Goal: Find specific page/section: Find specific page/section

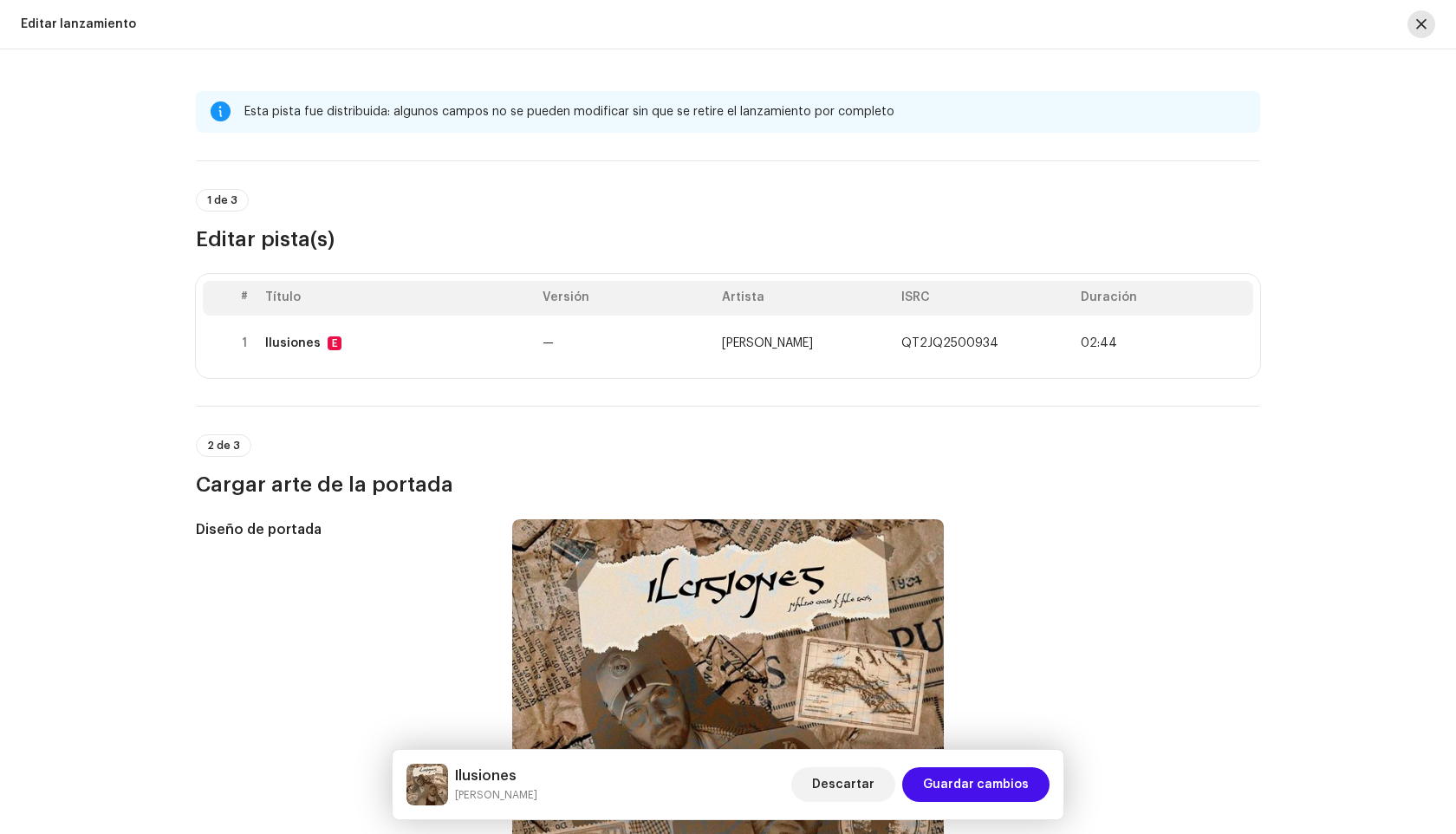
click at [1426, 31] on button "button" at bounding box center [1422, 25] width 28 height 28
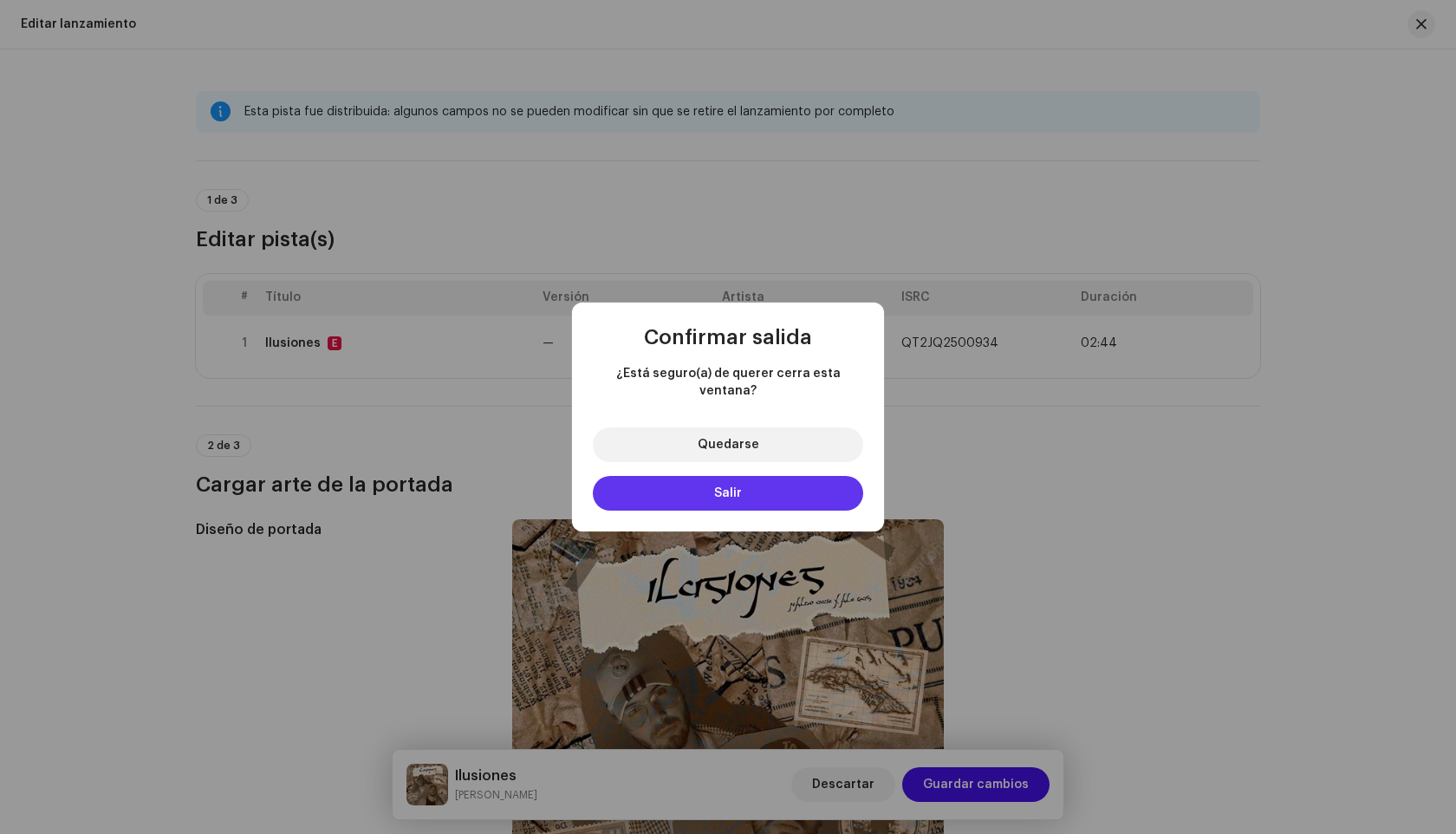
click at [732, 487] on span "Salir" at bounding box center [728, 493] width 28 height 12
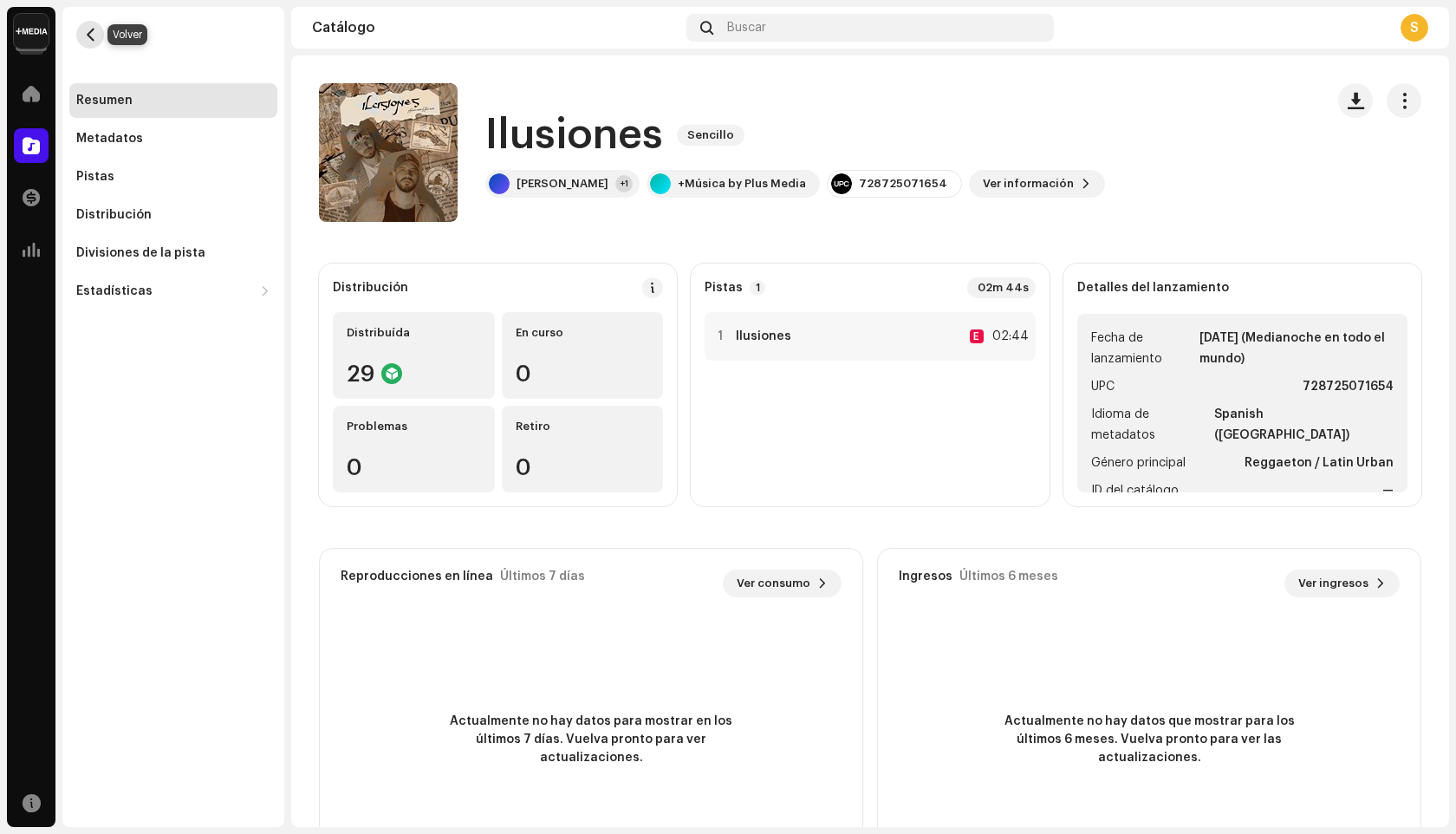
click at [92, 41] on button "button" at bounding box center [90, 34] width 28 height 28
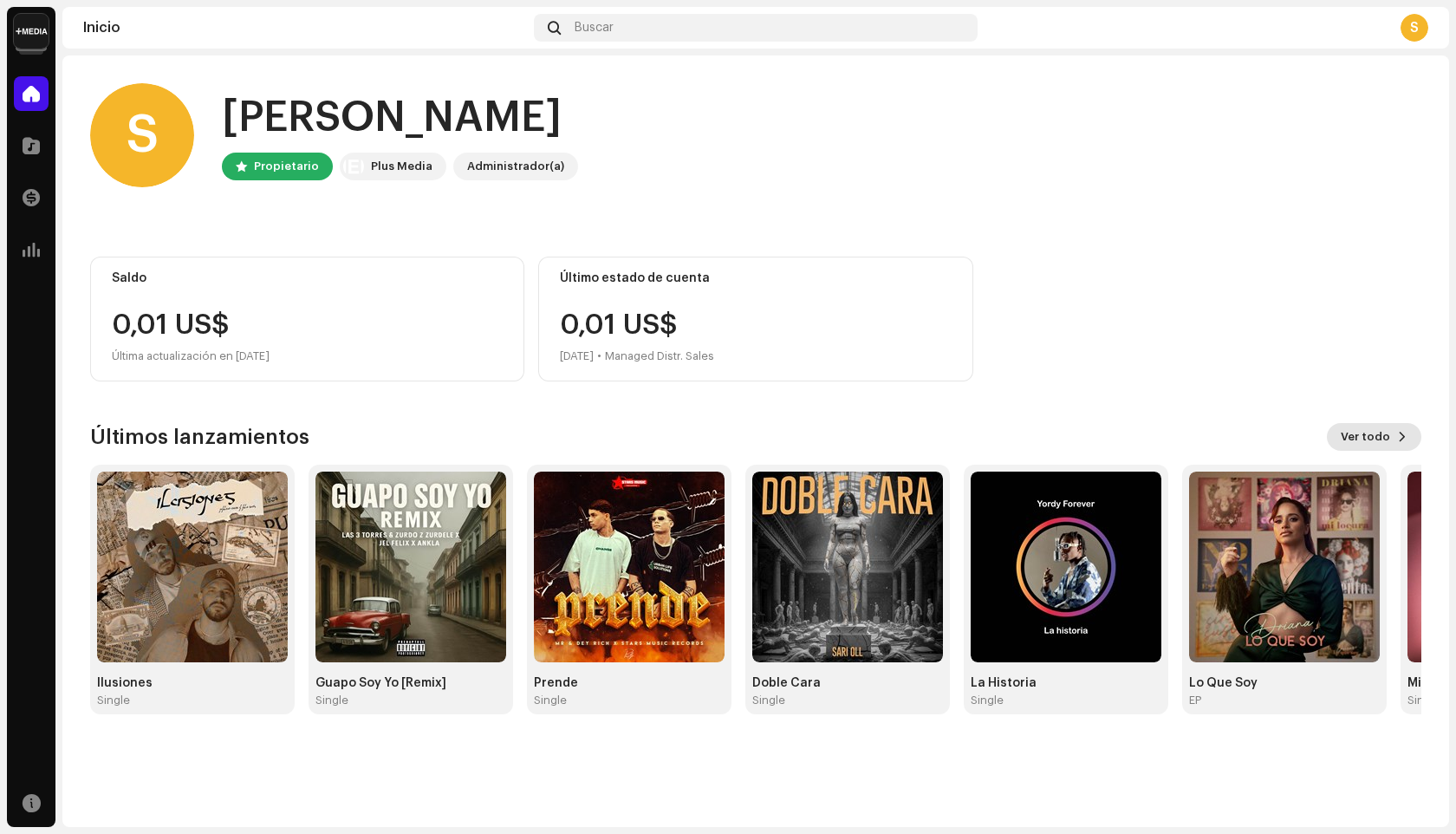
click at [1385, 437] on span "Ver todo" at bounding box center [1366, 436] width 49 height 34
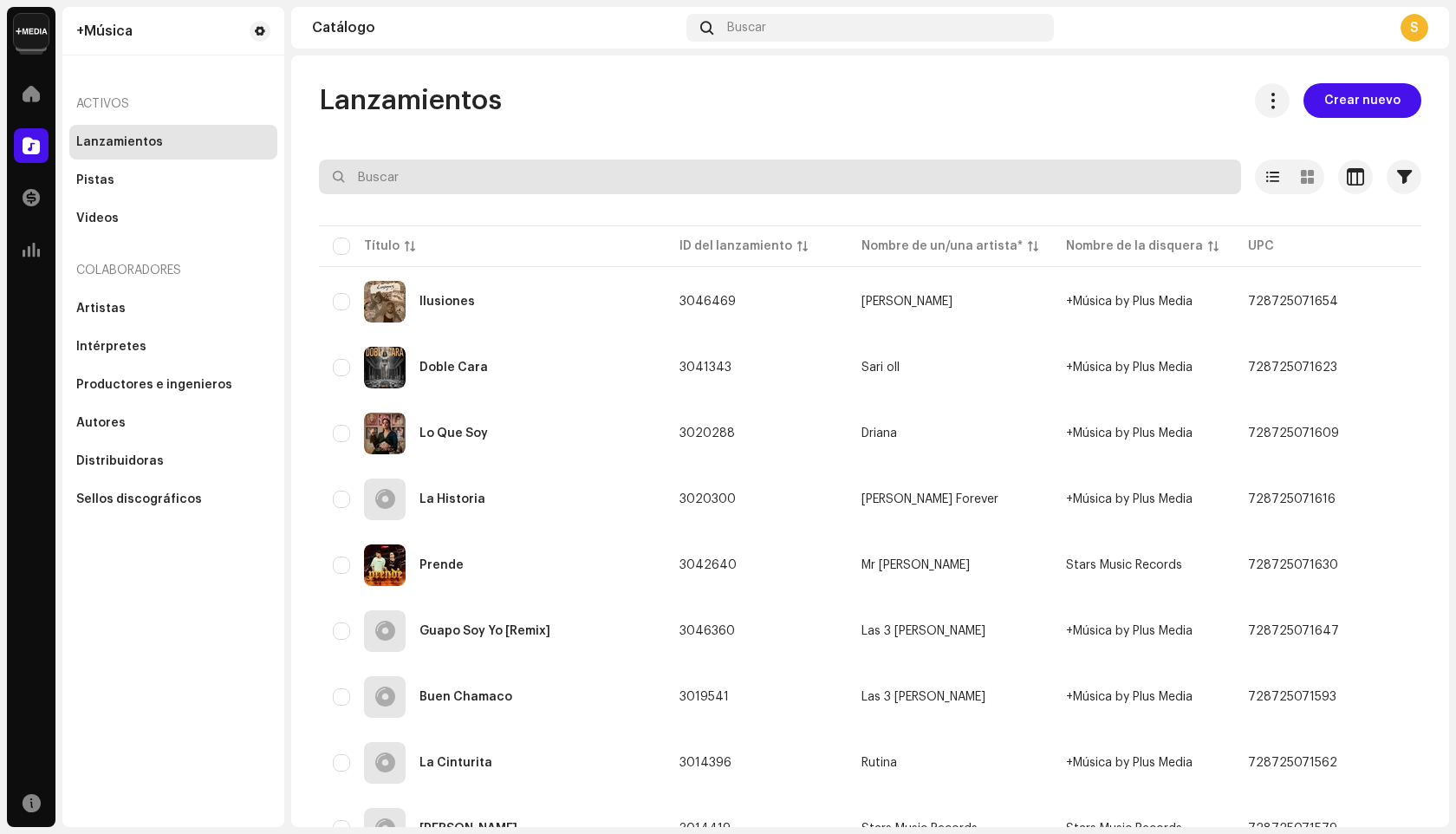
click at [437, 190] on input "text" at bounding box center [780, 176] width 923 height 34
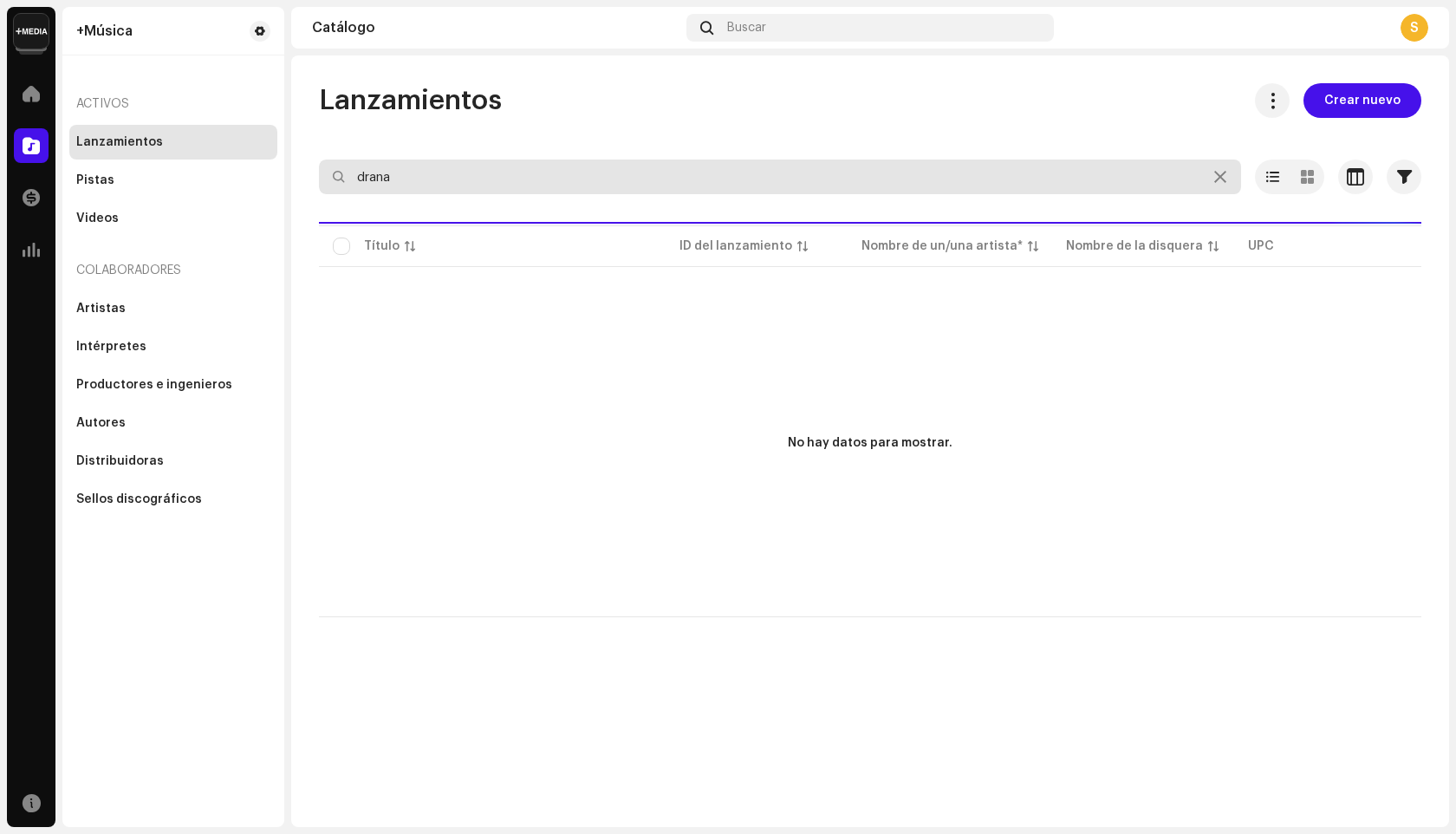
click at [367, 178] on input "drana" at bounding box center [780, 176] width 923 height 34
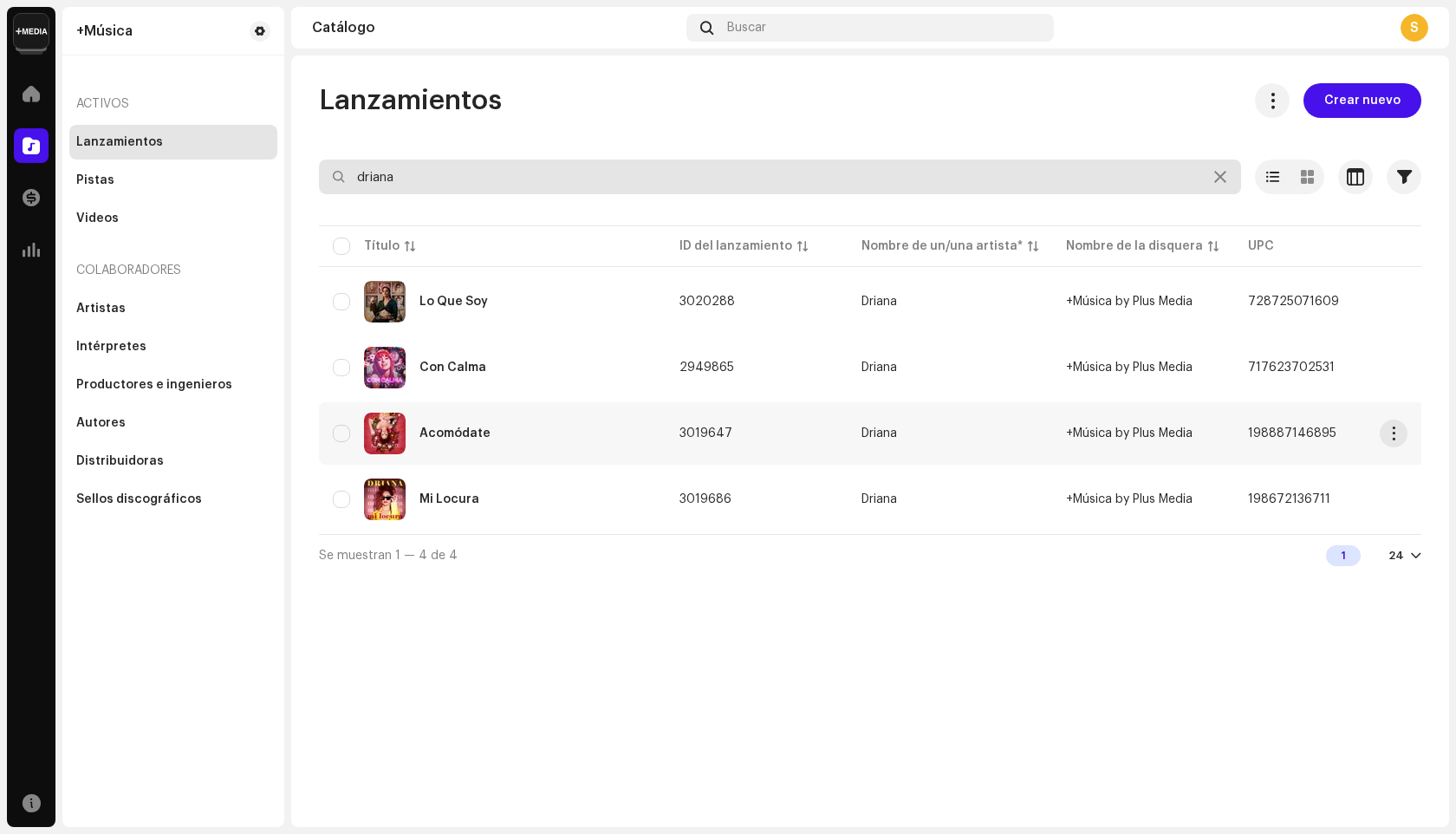
type input "driana"
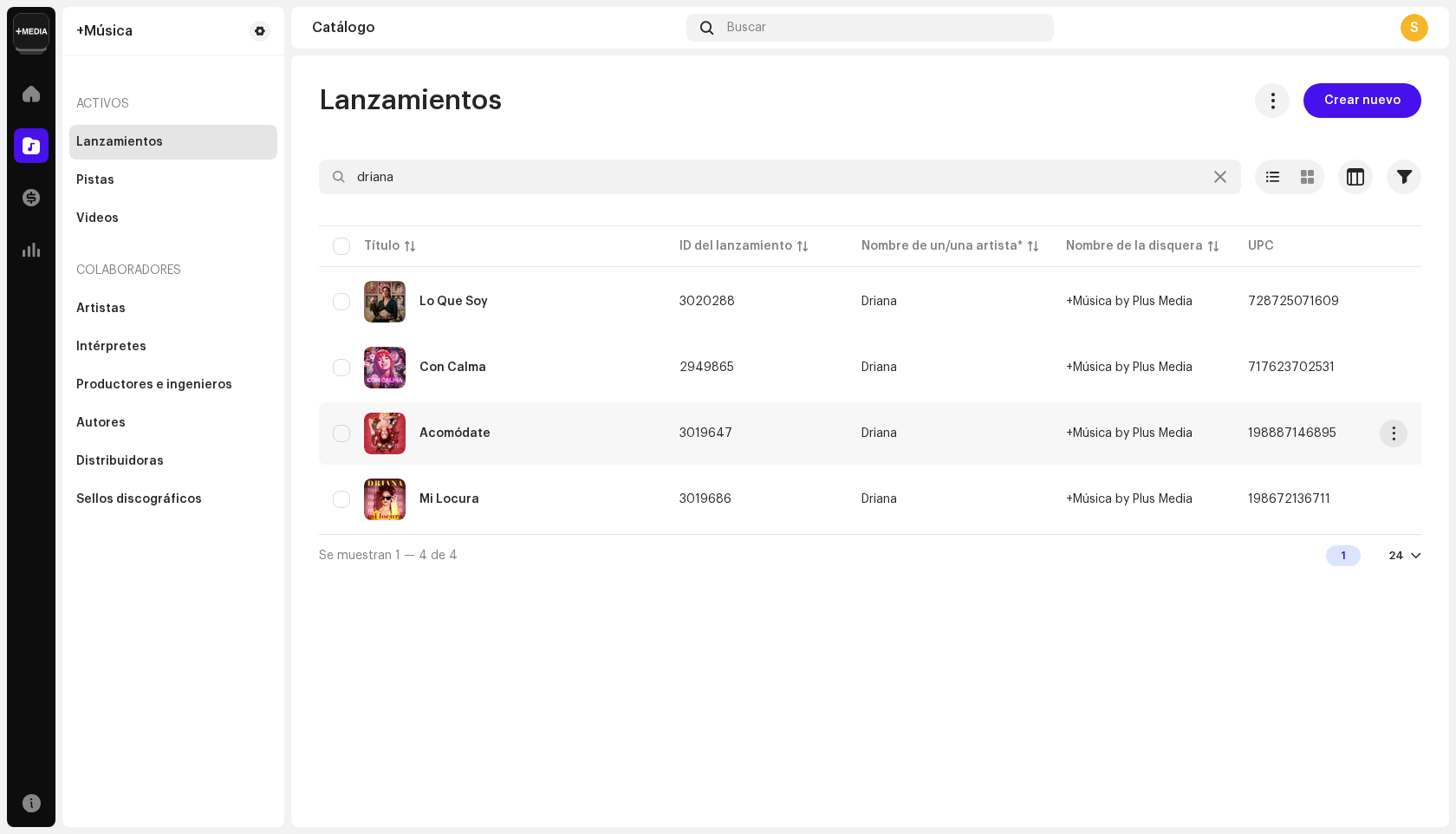
click at [500, 424] on div "Acomódate" at bounding box center [492, 433] width 319 height 41
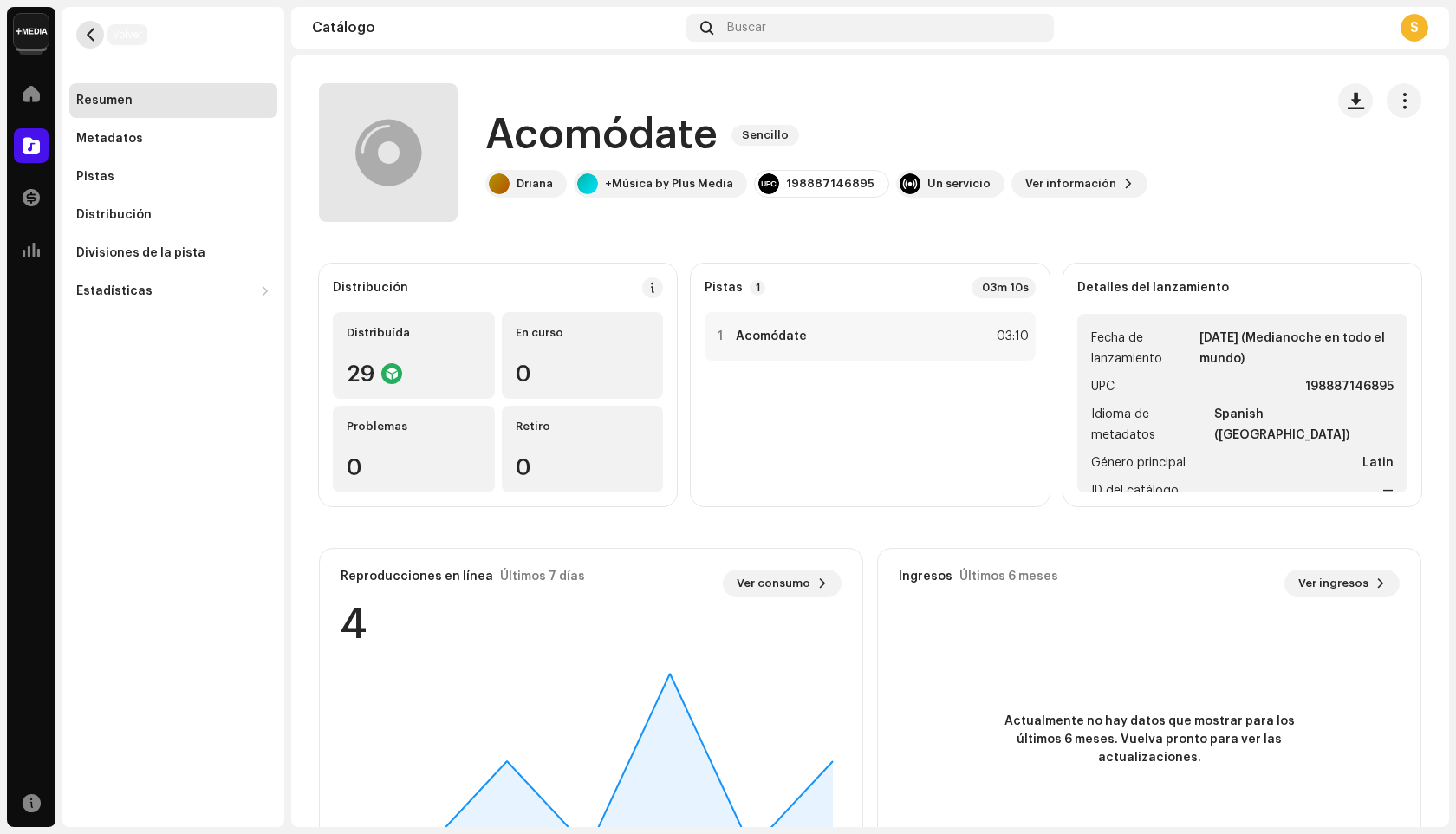
click at [95, 31] on span "button" at bounding box center [90, 34] width 13 height 14
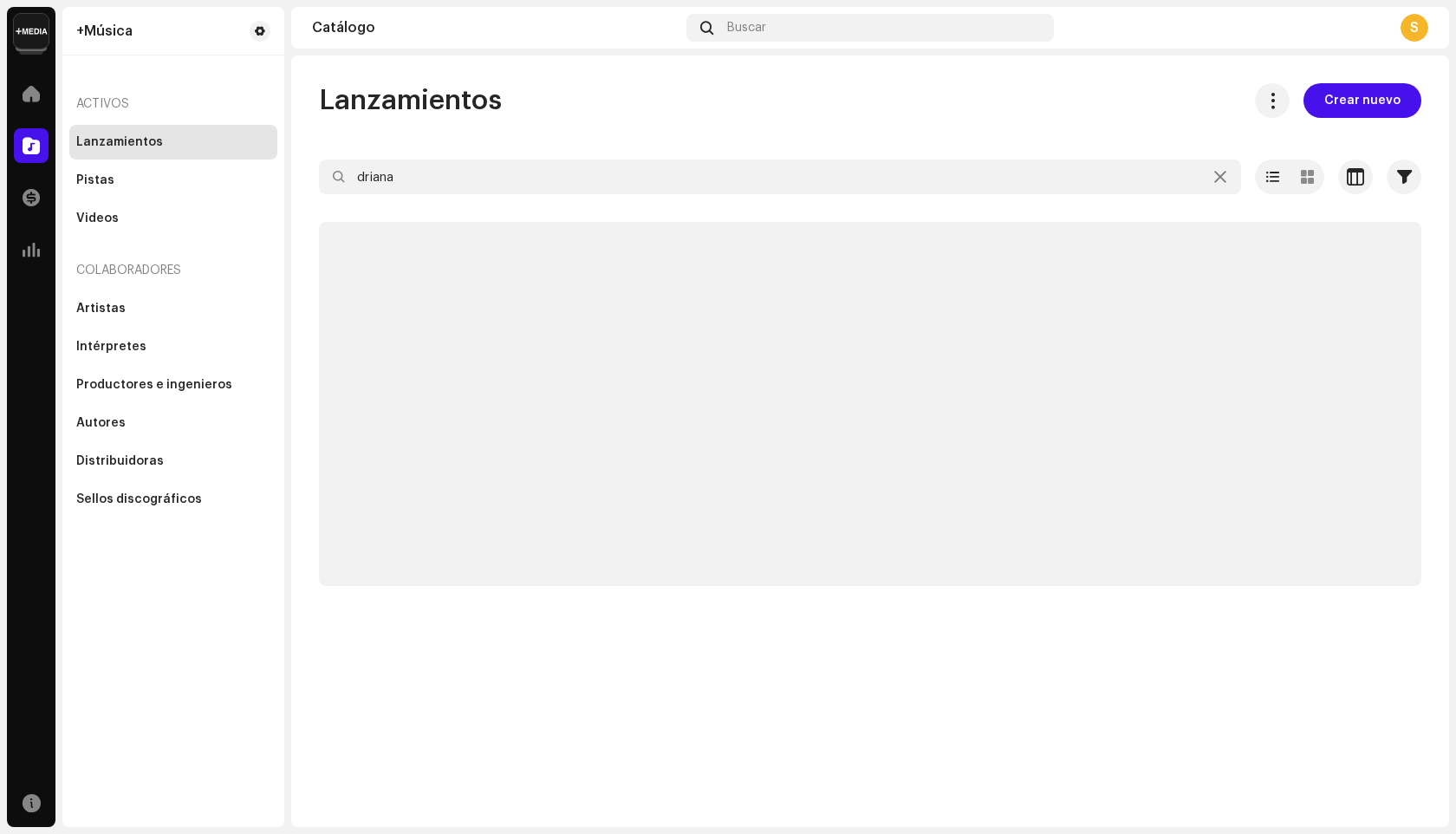
click at [875, 248] on p-skeleton at bounding box center [870, 404] width 1102 height 364
